Goal: Use online tool/utility: Utilize a website feature to perform a specific function

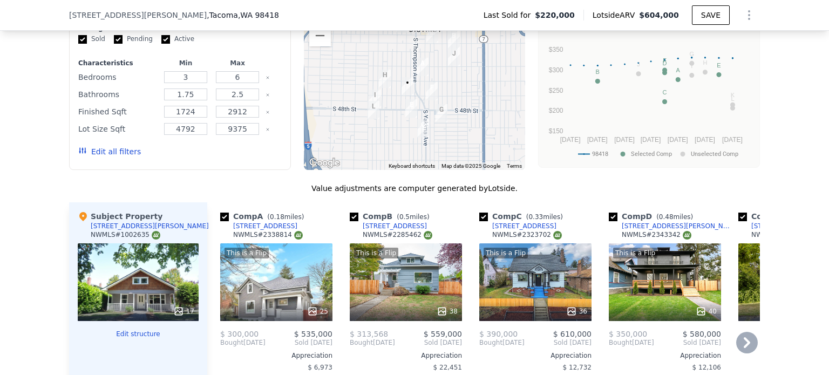
scroll to position [967, 0]
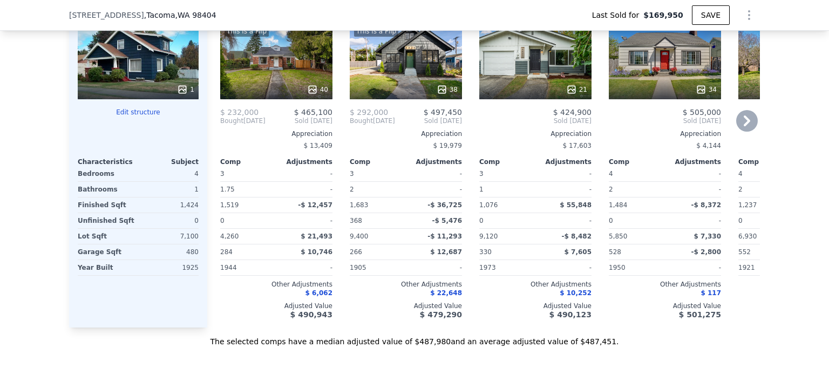
scroll to position [1237, 0]
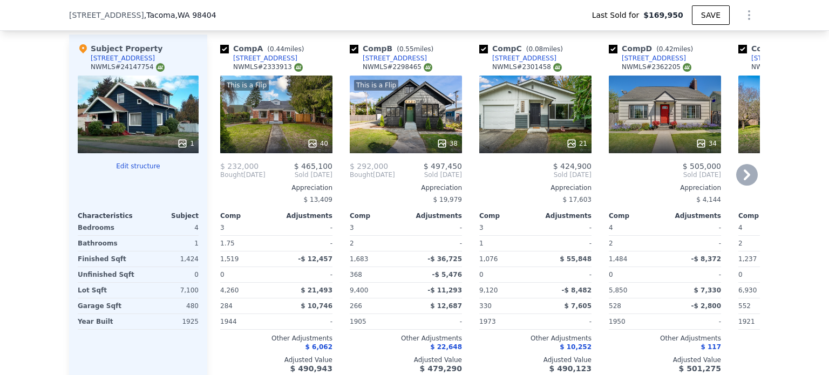
click at [287, 132] on div "This is a Flip 40" at bounding box center [276, 115] width 112 height 78
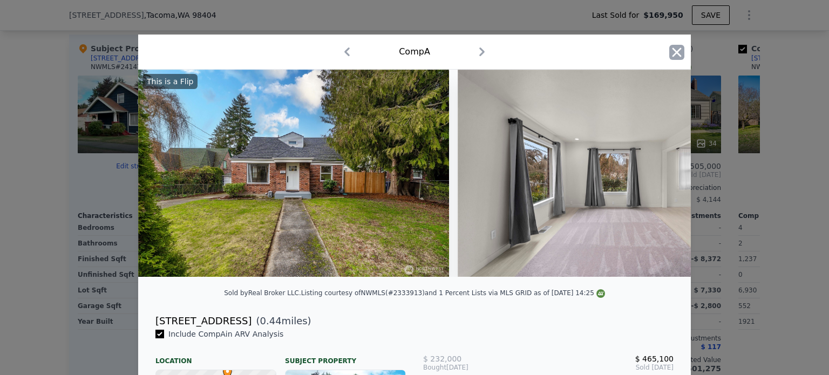
click at [671, 49] on icon "button" at bounding box center [676, 52] width 15 height 15
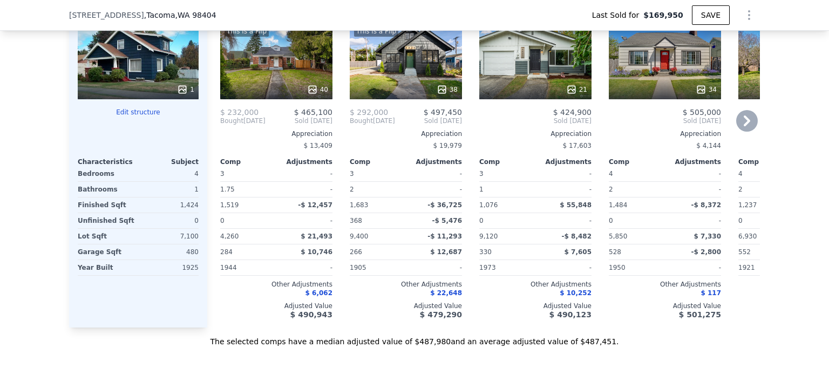
scroll to position [1237, 0]
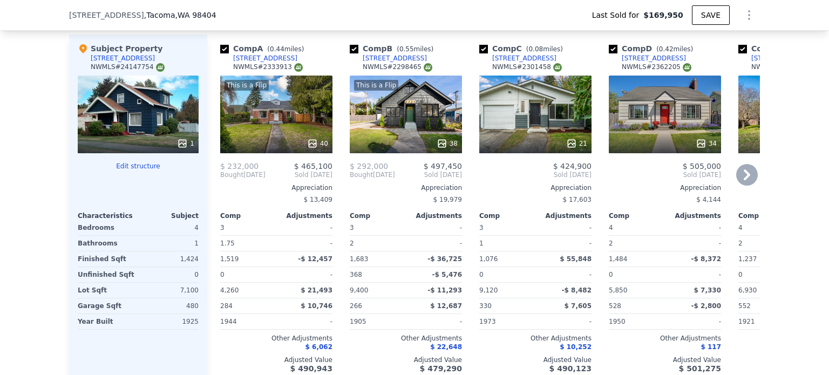
click at [416, 132] on div "This is a Flip 38" at bounding box center [406, 115] width 112 height 78
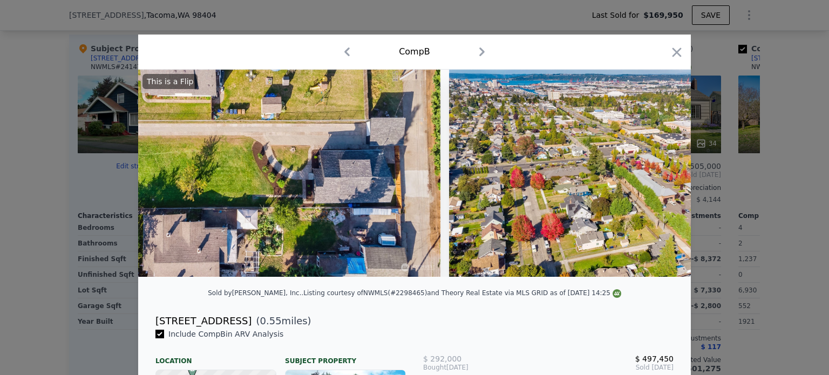
scroll to position [0, 11641]
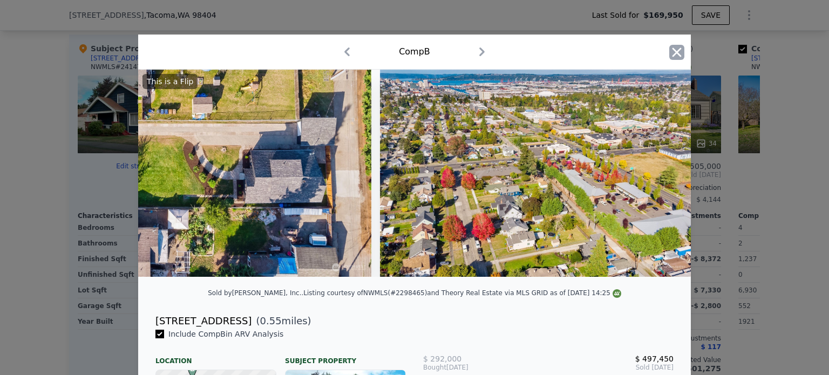
click at [675, 52] on icon "button" at bounding box center [676, 52] width 15 height 15
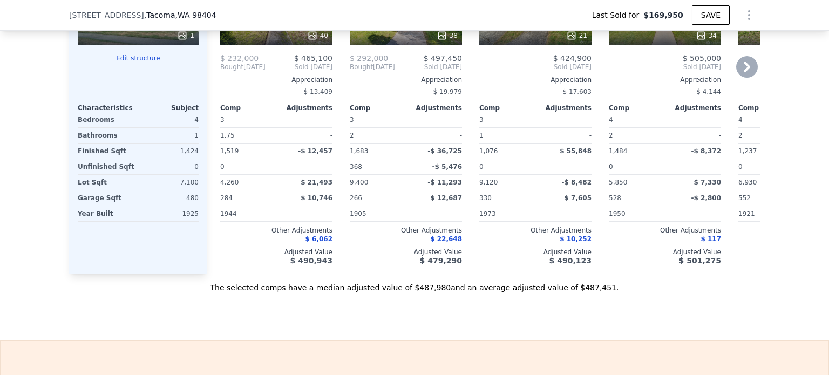
scroll to position [1237, 0]
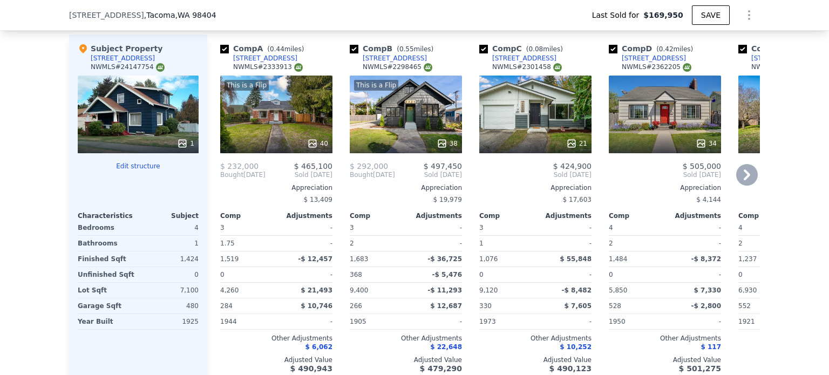
click at [386, 128] on div "This is a Flip 38" at bounding box center [406, 115] width 112 height 78
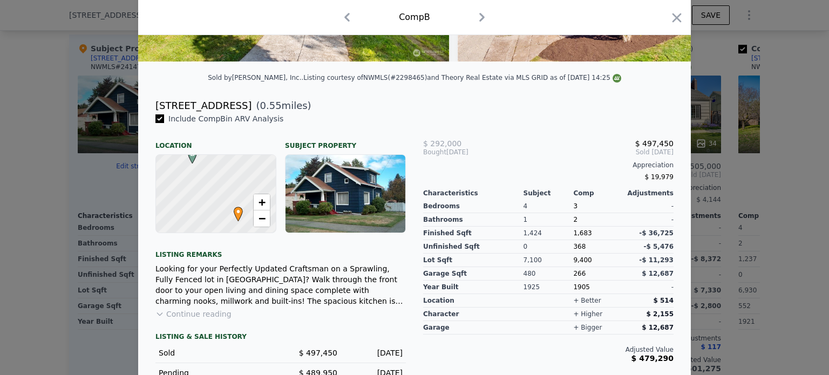
scroll to position [259, 0]
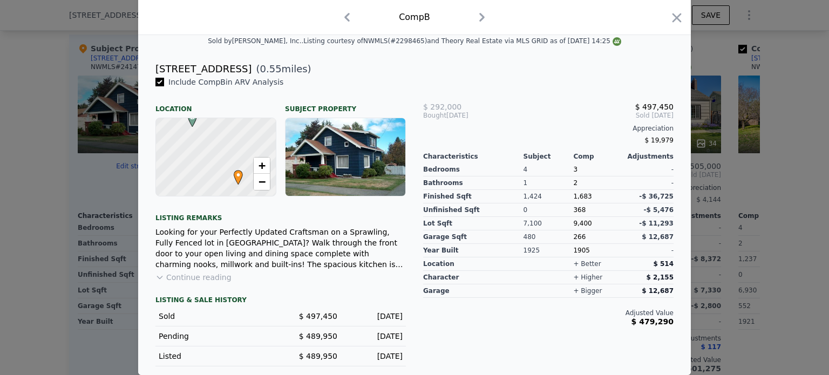
click at [193, 281] on button "Continue reading" at bounding box center [193, 277] width 76 height 11
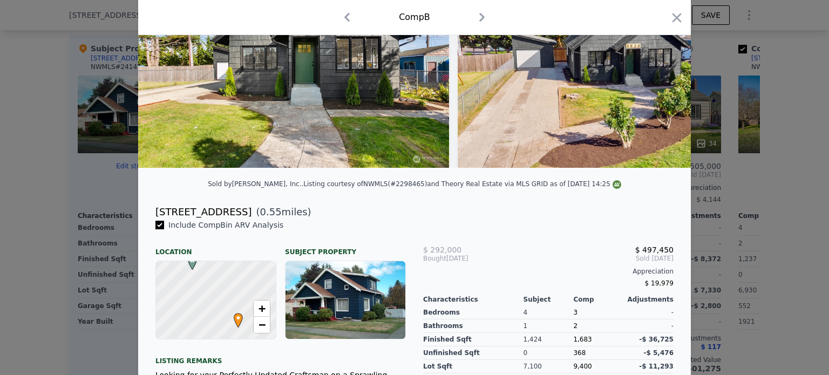
scroll to position [108, 0]
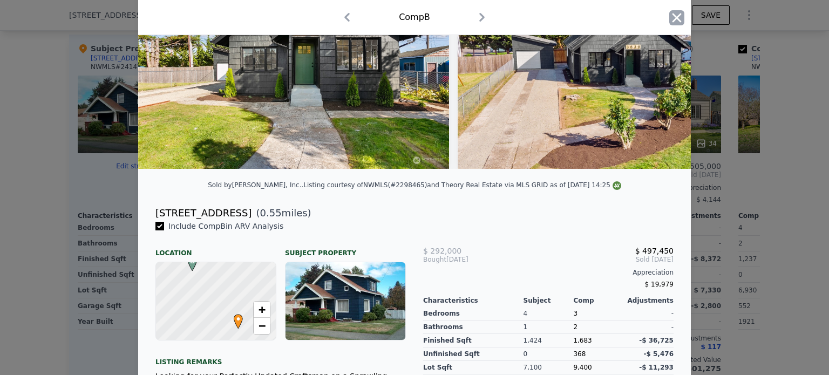
click at [673, 19] on icon "button" at bounding box center [677, 17] width 9 height 9
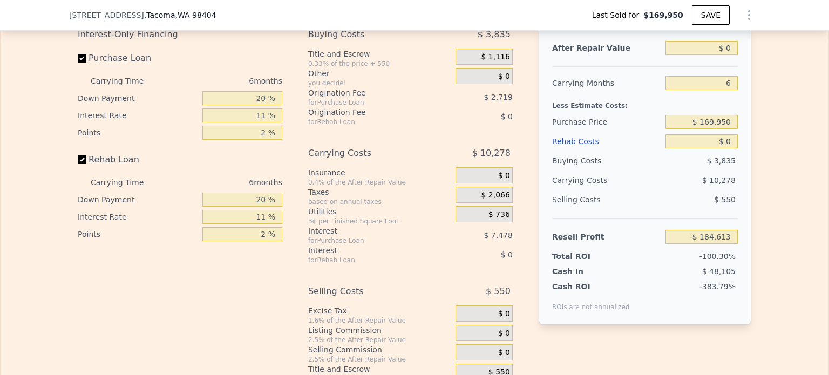
scroll to position [1669, 0]
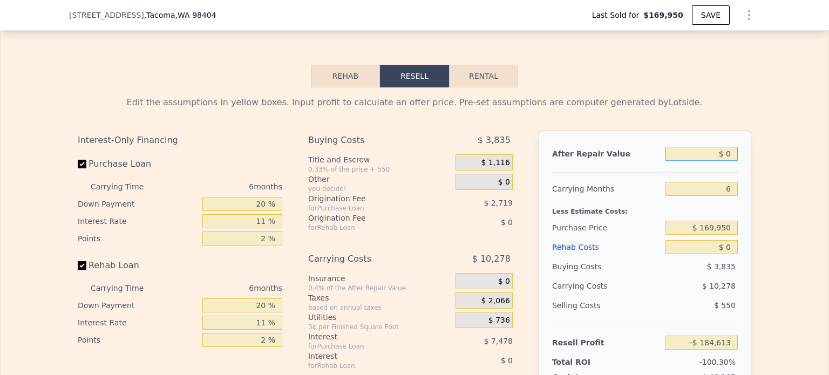
click at [723, 161] on input "$ 0" at bounding box center [702, 154] width 72 height 14
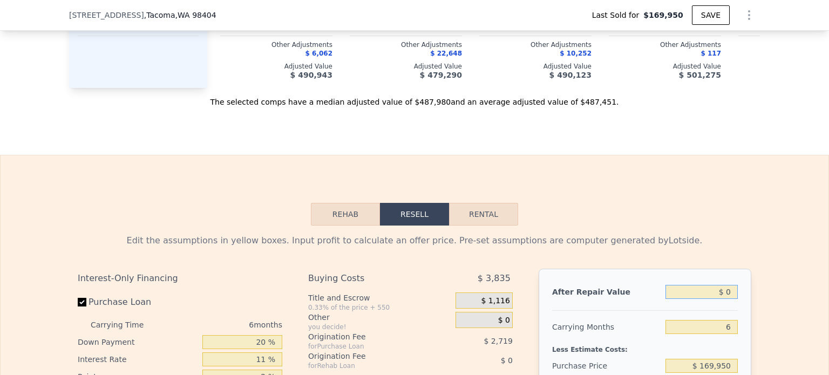
scroll to position [1561, 0]
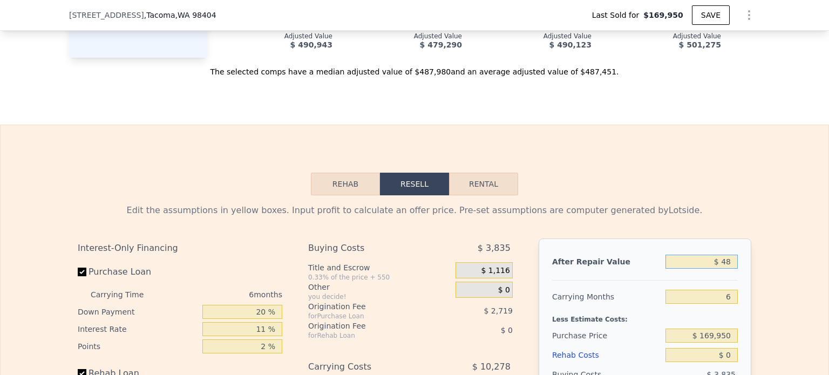
type input "$ 480"
type input "-$ 184,168"
type input "$ 480,000"
type input "$ 261,149"
type input "$ 480,000"
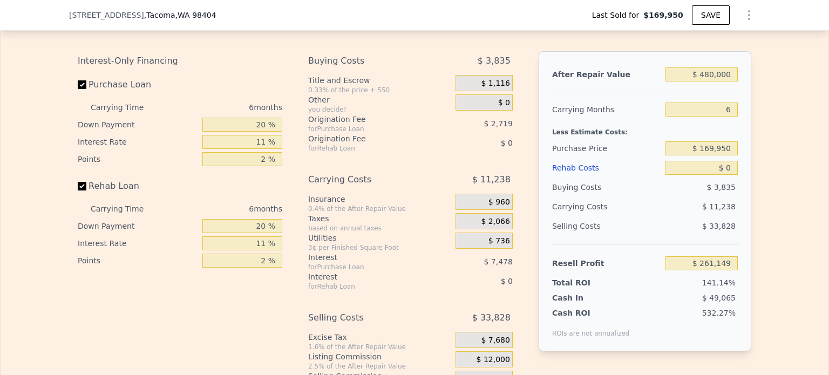
scroll to position [1723, 0]
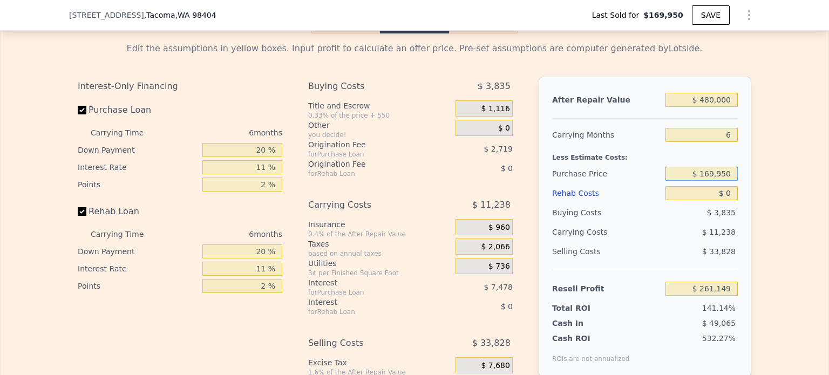
drag, startPoint x: 702, startPoint y: 185, endPoint x: 762, endPoint y: 191, distance: 60.2
click at [761, 190] on div "Edit the assumptions in yellow boxes. Input profit to calculate an offer price.…" at bounding box center [415, 234] width 828 height 402
type input "$ 330,000"
click at [769, 184] on div "Edit the assumptions in yellow boxes. Input profit to calculate an offer price.…" at bounding box center [415, 234] width 828 height 402
type input "$ 90,961"
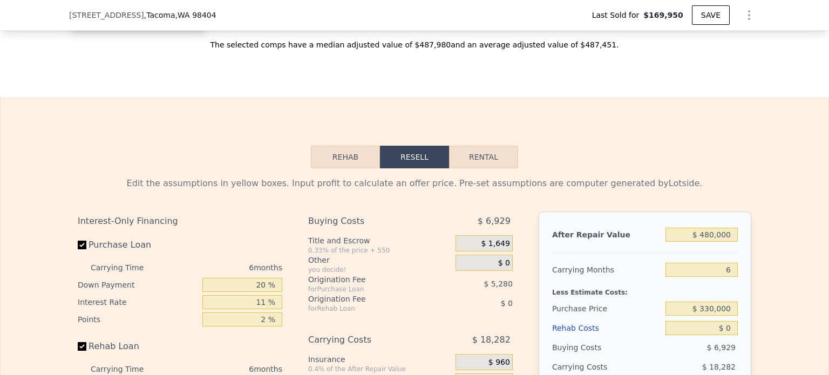
scroll to position [1453, 0]
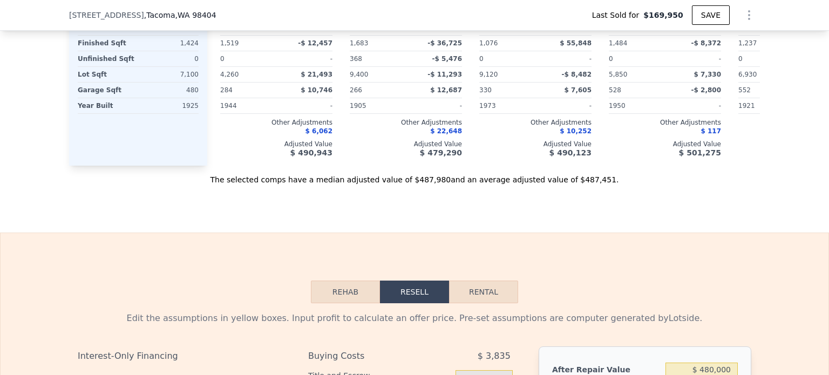
type input "$ 488,000"
type input "$ 268,578"
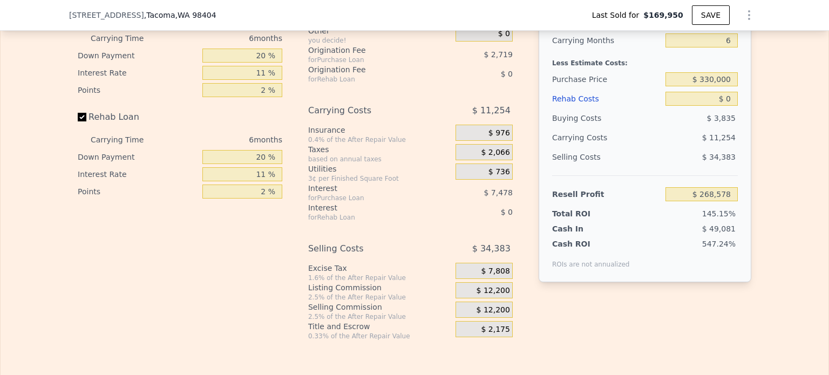
scroll to position [1777, 0]
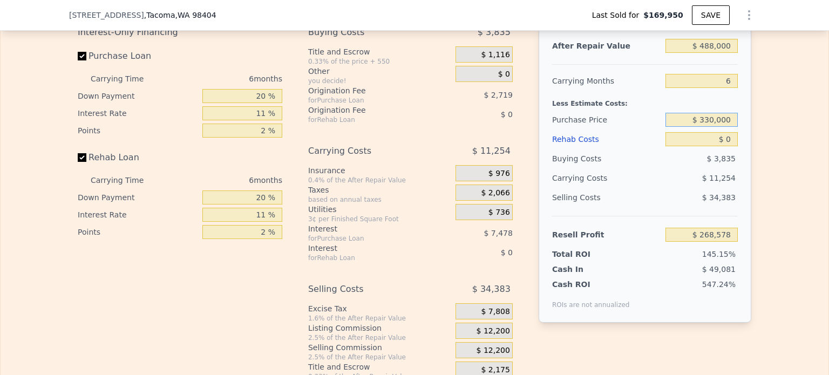
drag, startPoint x: 702, startPoint y: 133, endPoint x: 762, endPoint y: 128, distance: 60.1
click at [762, 128] on div "Edit the assumptions in yellow boxes. Input profit to calculate an offer price.…" at bounding box center [415, 180] width 828 height 402
type input "$ 400,000"
click at [760, 127] on div "Edit the assumptions in yellow boxes. Input profit to calculate an offer price.…" at bounding box center [415, 180] width 828 height 402
type input "$ 23,959"
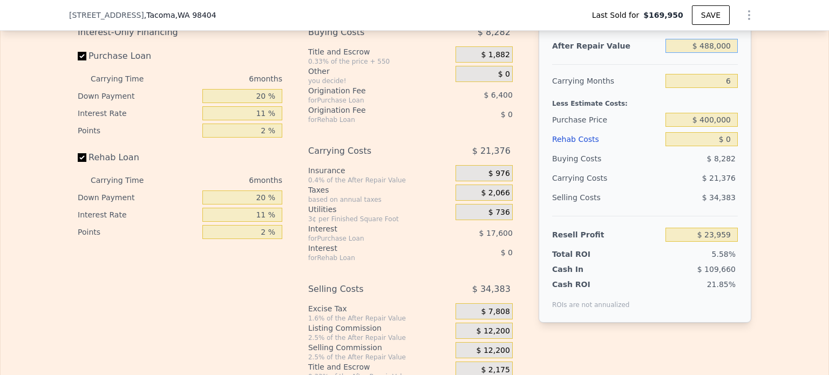
drag, startPoint x: 701, startPoint y: 59, endPoint x: 775, endPoint y: 60, distance: 74.0
click at [775, 60] on div "Edit the assumptions in yellow boxes. Input profit to calculate an offer price.…" at bounding box center [415, 180] width 828 height 402
type input "$ 5"
type input "-$ 429,227"
type input "$ 50"
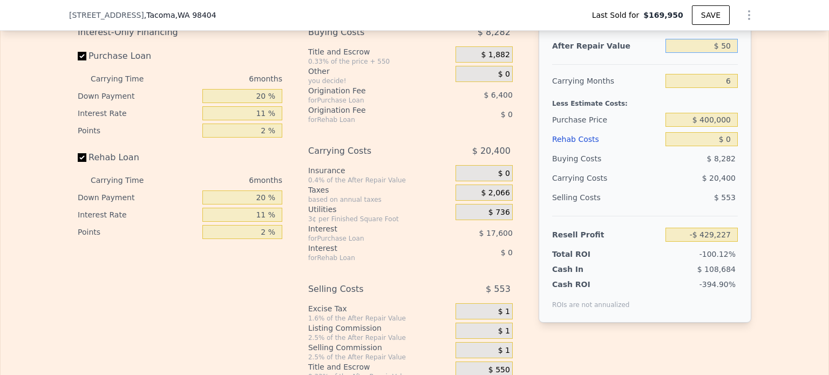
type input "-$ 429,185"
type input "$ 500"
type input "-$ 428,769"
type input "$ 5,000"
type input "-$ 424,589"
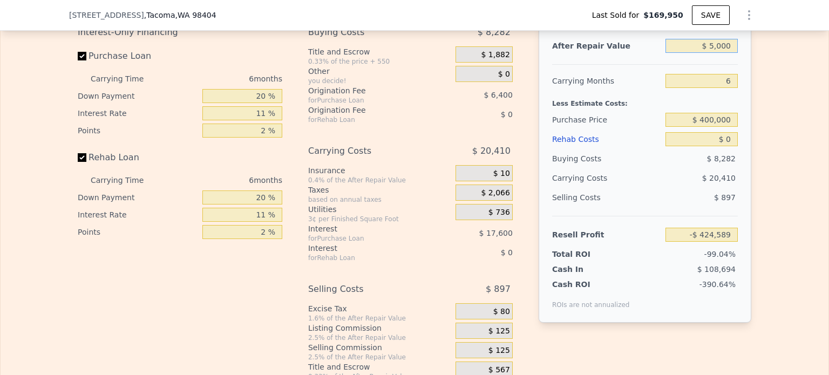
type input "$ 50,000"
type input "-$ 382,799"
type input "$ 500,000"
type input "$ 35,103"
type input "$ 500,000"
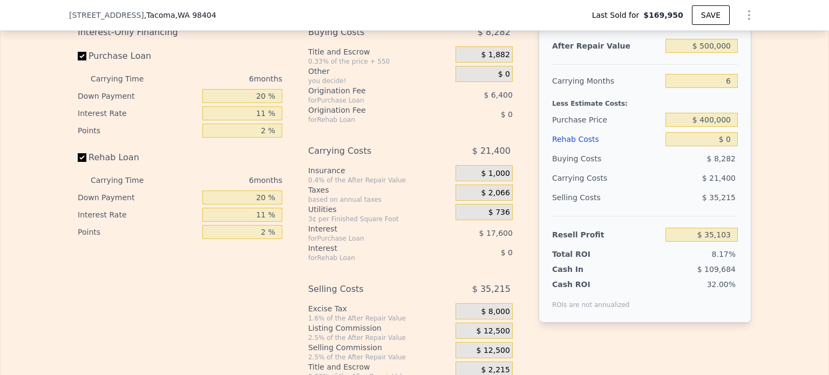
click at [769, 208] on div "Edit the assumptions in yellow boxes. Input profit to calculate an offer price.…" at bounding box center [415, 180] width 828 height 402
click at [747, 188] on div "Edit the assumptions in yellow boxes. Input profit to calculate an offer price.…" at bounding box center [414, 180] width 691 height 402
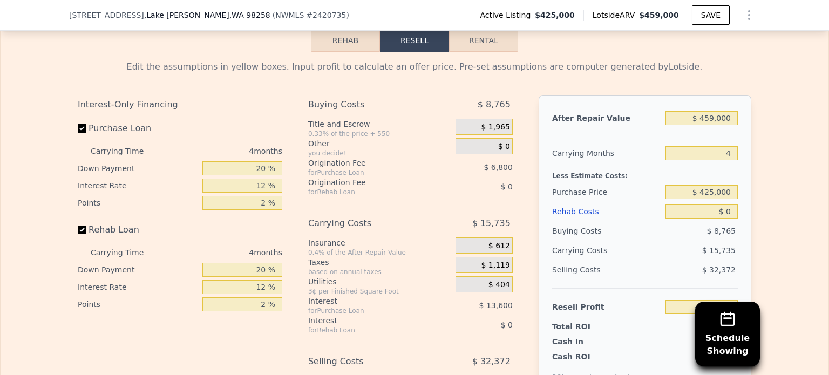
scroll to position [1723, 0]
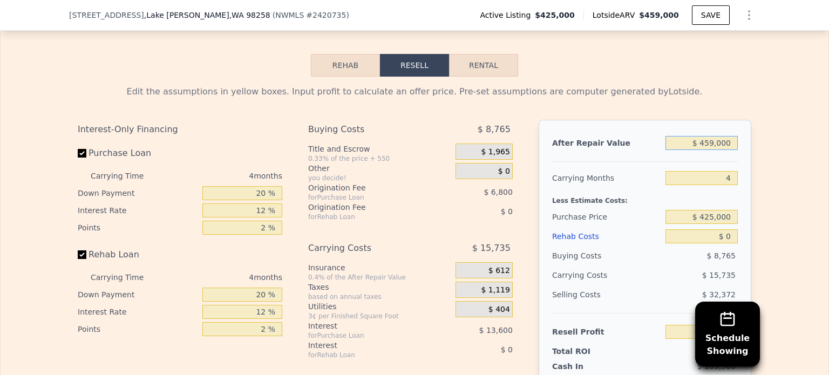
drag, startPoint x: 702, startPoint y: 134, endPoint x: 746, endPoint y: 144, distance: 45.4
click at [746, 144] on div "After Repair Value $ 459,000 Carrying Months 4 Less Estimate Costs: Purchase Pr…" at bounding box center [645, 270] width 213 height 300
type input "$ 5"
type input "-$ 449,433"
type input "$ 500"
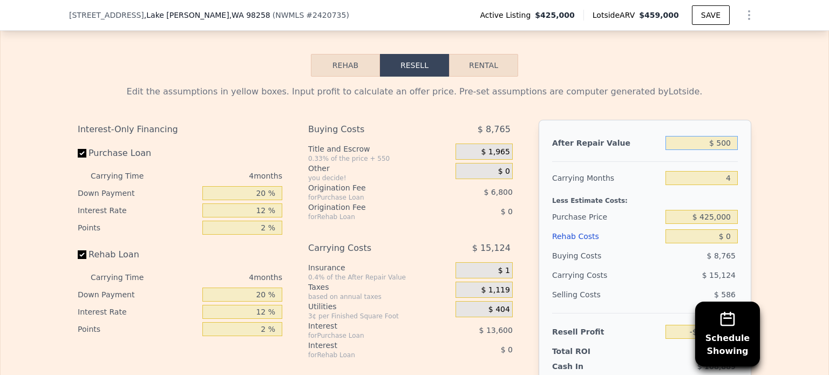
type input "-$ 448,975"
type input "$ 5,000"
type input "-$ 444,792"
type input "$ 500,000"
type input "$ 15,230"
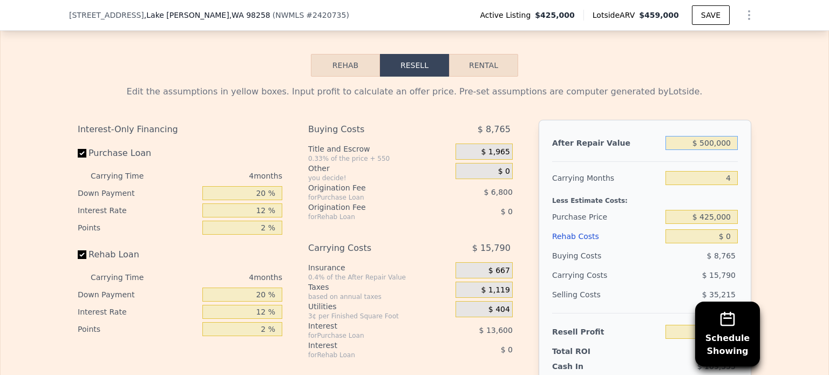
type input "$ 500,000"
click at [755, 148] on div "Edit the assumptions in yellow boxes. Input profit to calculate an offer price.…" at bounding box center [414, 278] width 691 height 402
drag, startPoint x: 724, startPoint y: 171, endPoint x: 739, endPoint y: 172, distance: 15.1
click at [739, 172] on div "After Repair Value $ 500,000 Carrying Months 4 Less Estimate Costs: Purchase Pr…" at bounding box center [645, 270] width 213 height 300
type input "6"
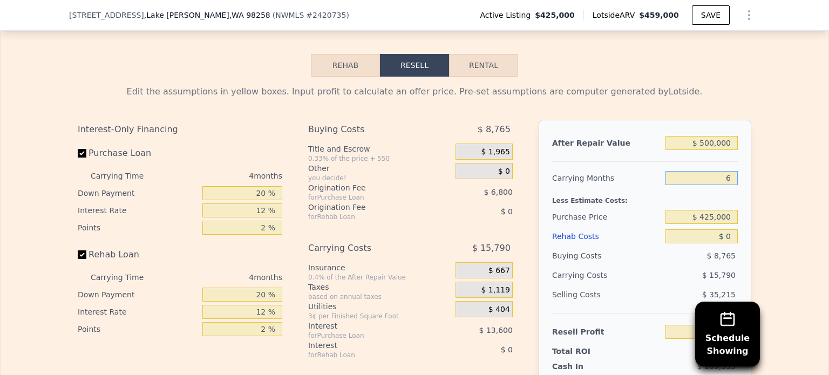
type input "$ 7,336"
type input "6"
click at [767, 184] on div "Edit the assumptions in yellow boxes. Input profit to calculate an offer price.…" at bounding box center [415, 278] width 828 height 402
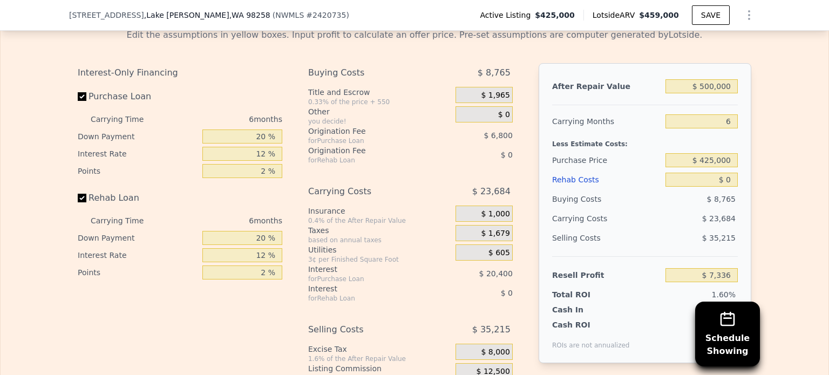
scroll to position [1831, 0]
